Goal: Find specific page/section: Find specific page/section

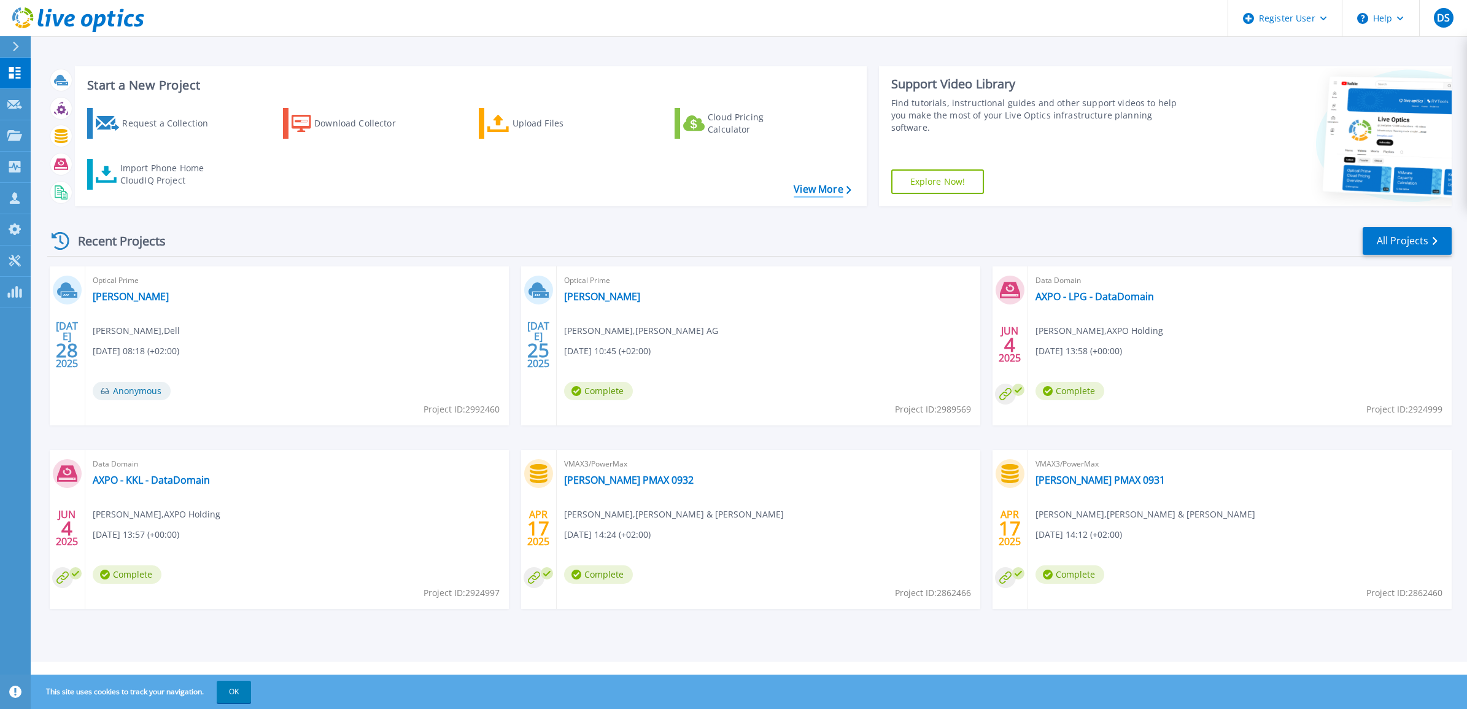
click at [819, 185] on link "View More" at bounding box center [822, 189] width 57 height 12
click at [1392, 222] on div "Recent Projects All Projects [DATE] Optical Prime [PERSON_NAME] [PERSON_NAME] ,…" at bounding box center [749, 429] width 1404 height 427
click at [1396, 244] on link "All Projects" at bounding box center [1406, 241] width 89 height 28
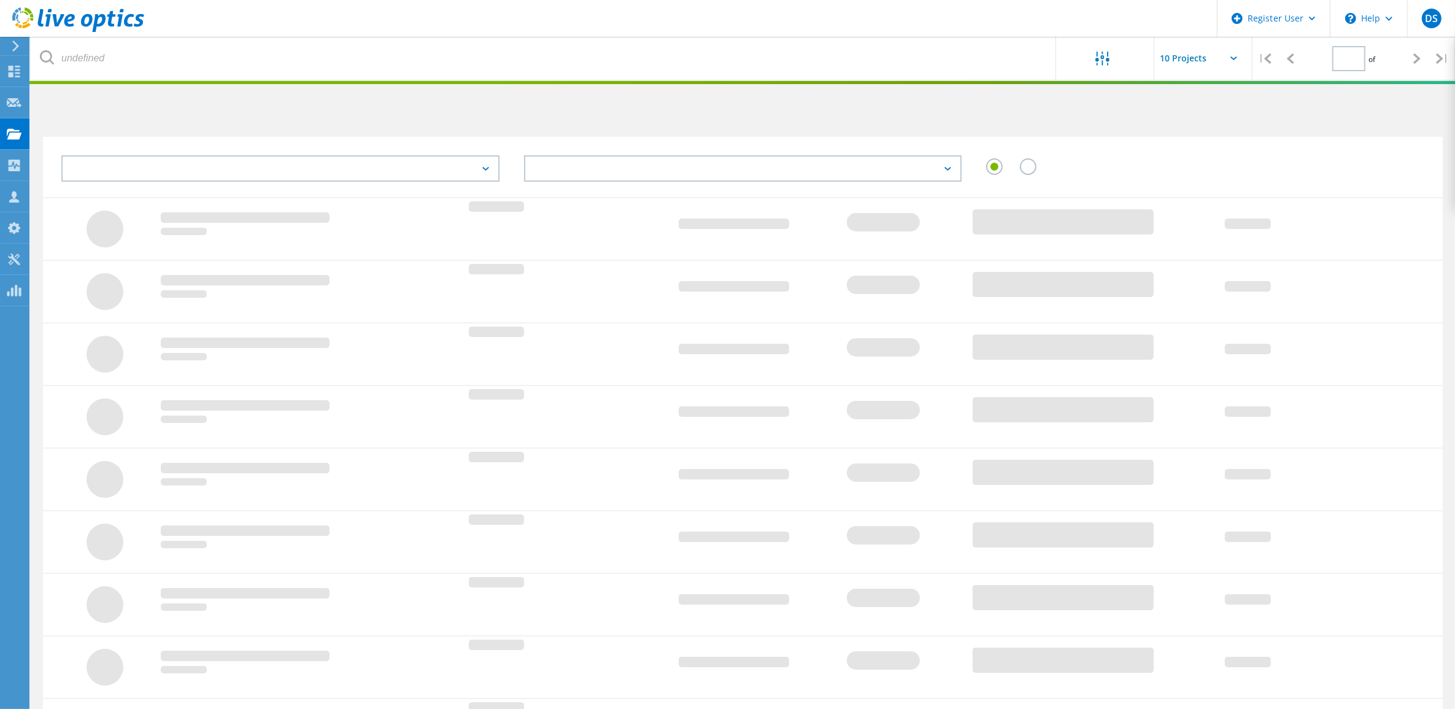
type input "1"
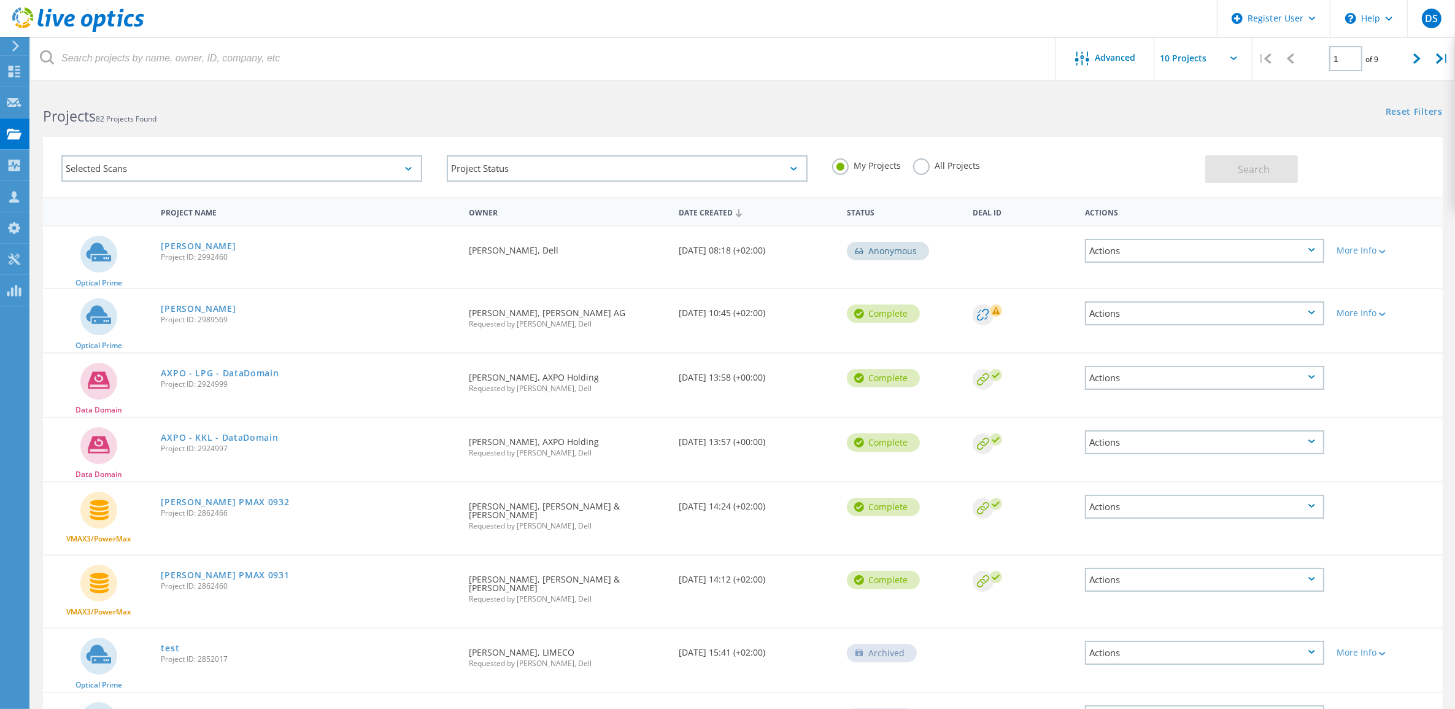
click at [181, 176] on div "Selected Scans" at bounding box center [241, 168] width 361 height 26
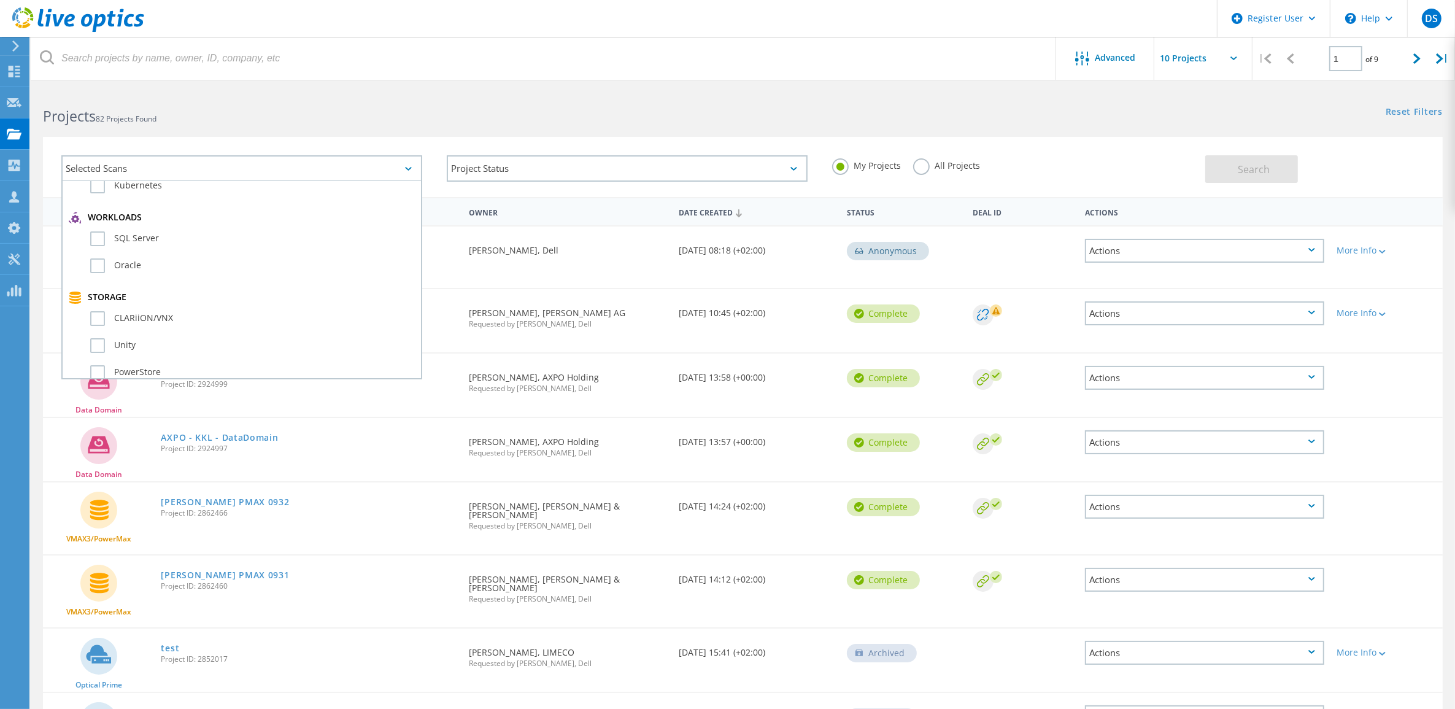
scroll to position [230, 0]
click at [100, 281] on label "Unity" at bounding box center [252, 288] width 325 height 15
click at [0, 0] on input "Unity" at bounding box center [0, 0] width 0 height 0
drag, startPoint x: 1250, startPoint y: 181, endPoint x: 1240, endPoint y: 179, distance: 10.0
click at [1251, 179] on button "Search" at bounding box center [1251, 169] width 93 height 28
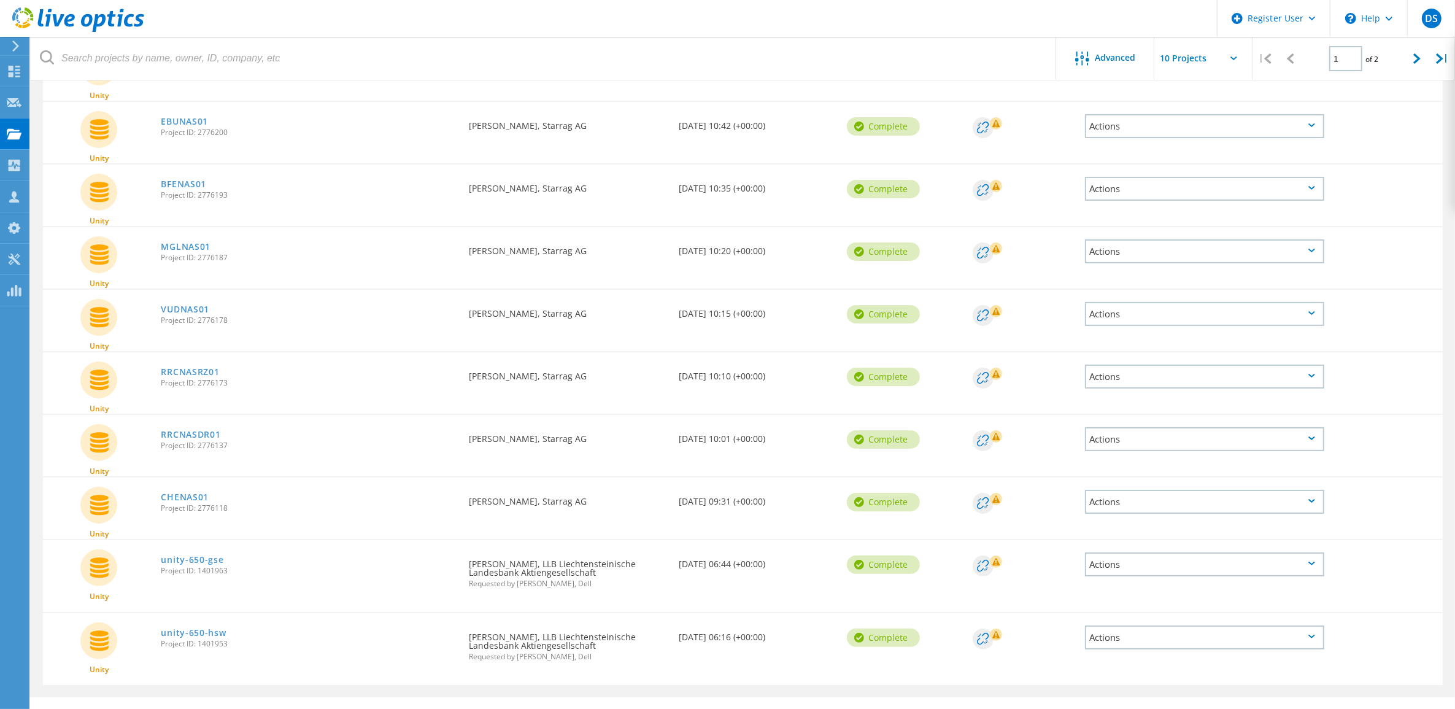
scroll to position [206, 0]
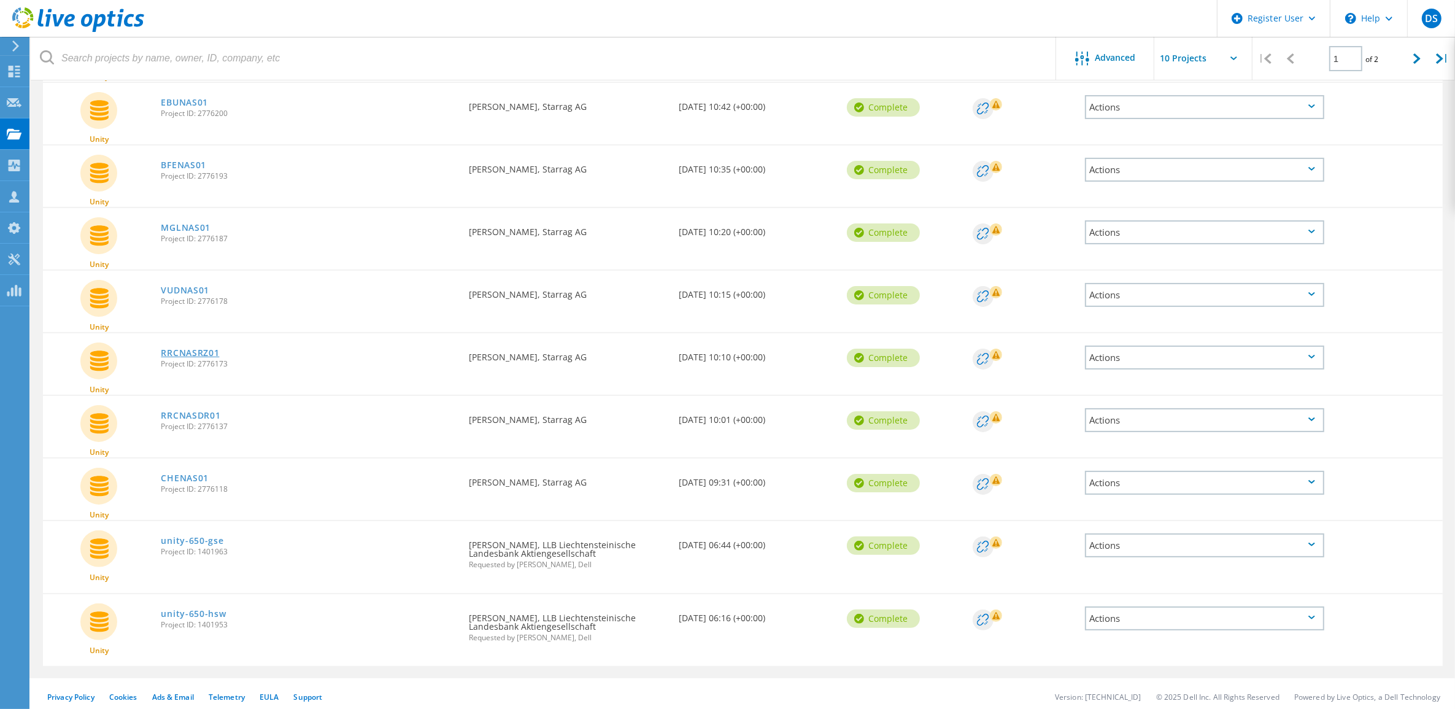
click at [193, 349] on link "RRCNASRZ01" at bounding box center [190, 353] width 58 height 9
